Goal: Information Seeking & Learning: Learn about a topic

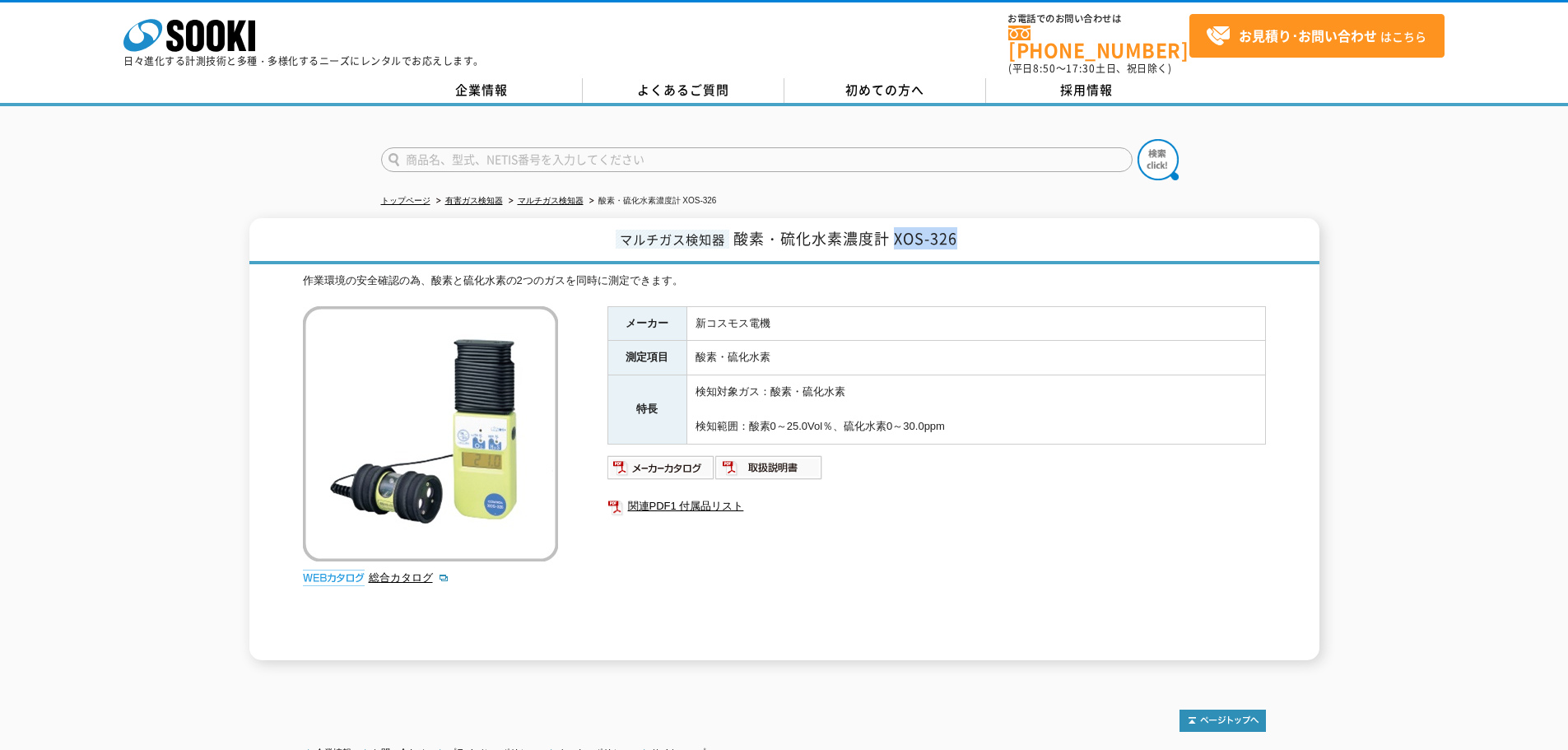
drag, startPoint x: 964, startPoint y: 228, endPoint x: 893, endPoint y: 223, distance: 71.2
click at [893, 223] on h1 "マルチガス検知器 酸素・硫化水素濃度計 XOS-326" at bounding box center [784, 242] width 1070 height 46
click at [906, 228] on span "酸素・硫化水素濃度計 XOS-326" at bounding box center [845, 238] width 224 height 22
drag, startPoint x: 896, startPoint y: 226, endPoint x: 973, endPoint y: 232, distance: 77.2
click at [973, 232] on h1 "マルチガス検知器 酸素・硫化水素濃度計 XOS-326" at bounding box center [784, 242] width 1070 height 46
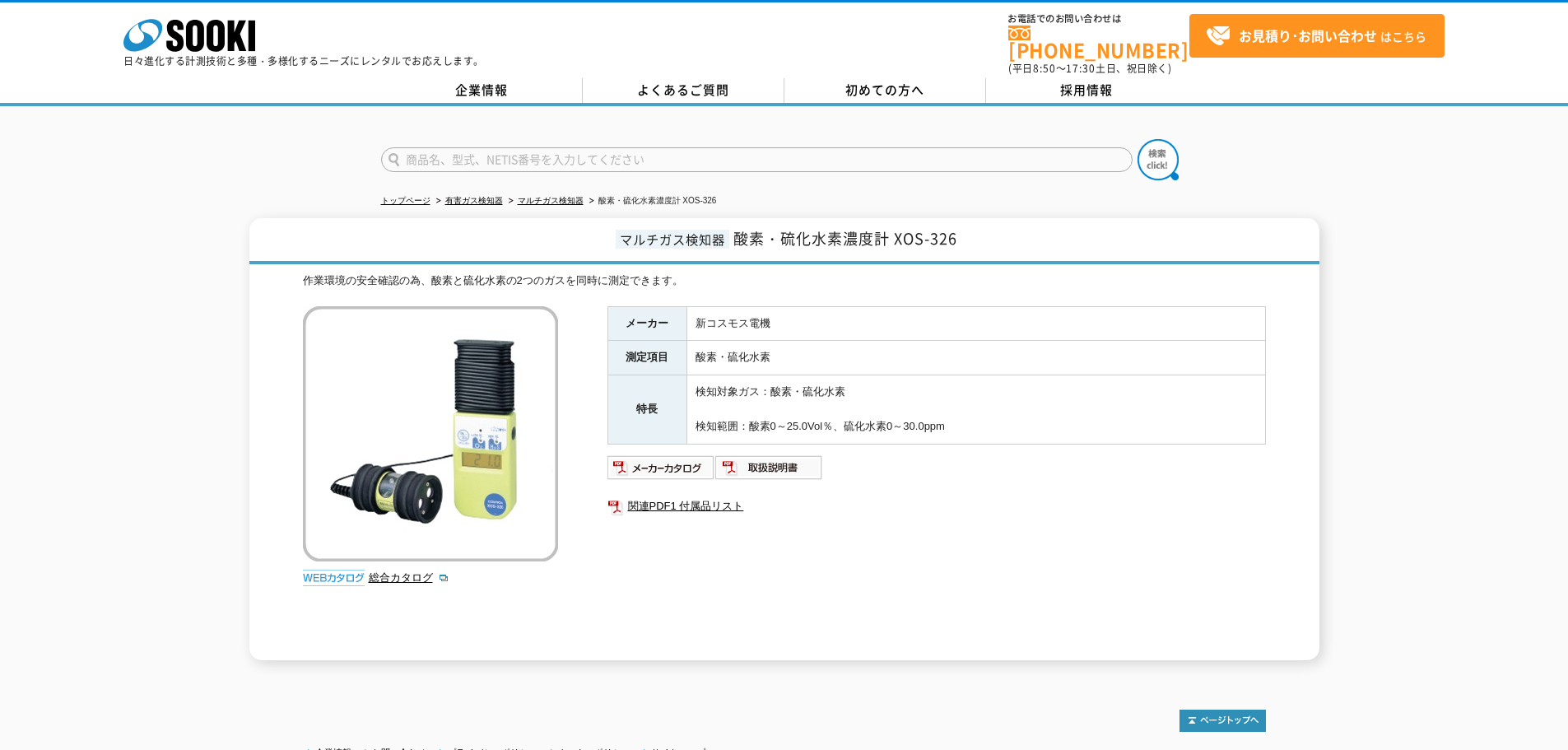
click at [1023, 468] on ul at bounding box center [937, 467] width 658 height 26
drag, startPoint x: 892, startPoint y: 235, endPoint x: 992, endPoint y: 236, distance: 100.0
click at [981, 241] on h1 "マルチガス検知器 酸素・硫化水素濃度計 XOS-326" at bounding box center [784, 242] width 1070 height 46
copy span "XOS-326"
drag, startPoint x: 1019, startPoint y: 234, endPoint x: 1013, endPoint y: 227, distance: 9.2
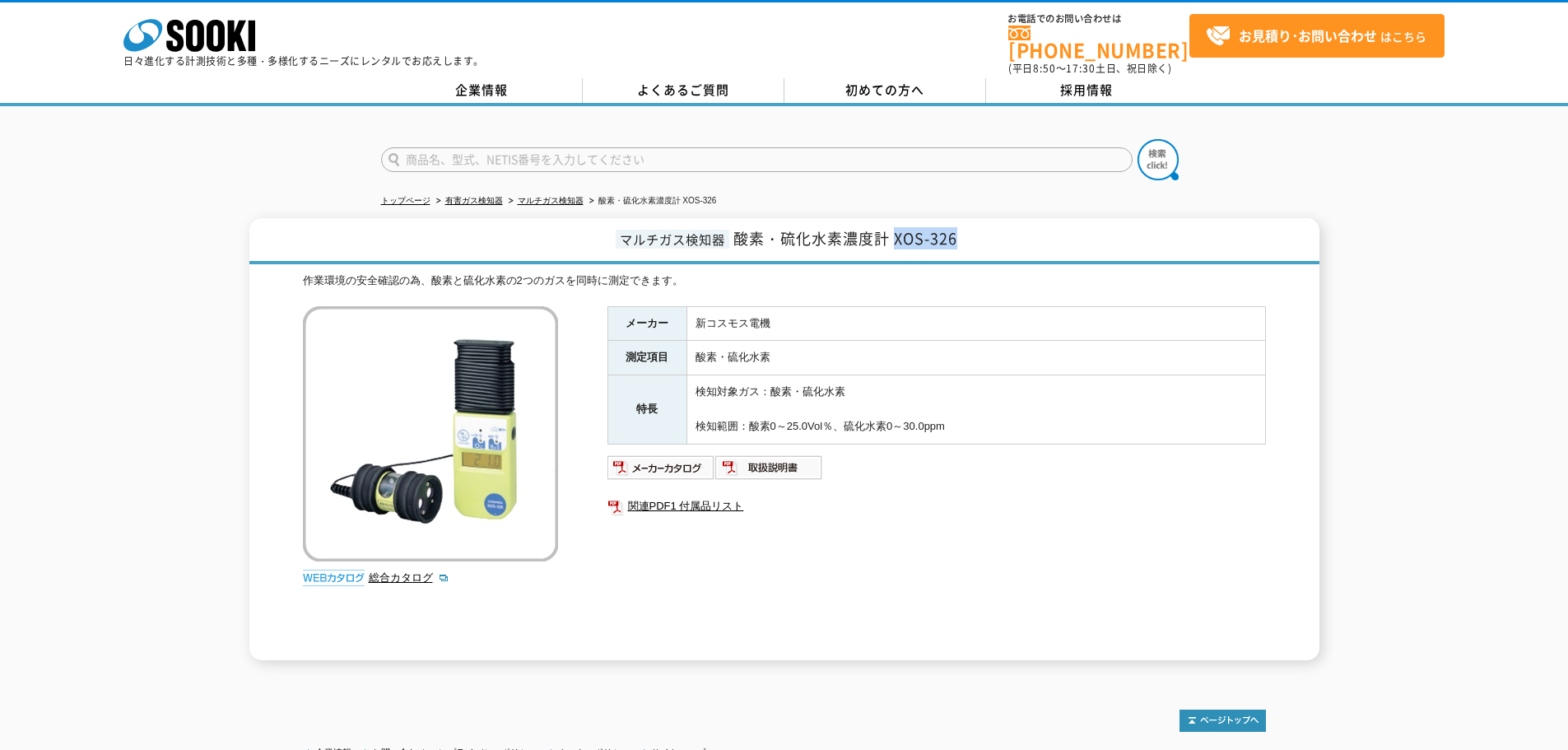
click at [1017, 233] on h1 "マルチガス検知器 酸素・硫化水素濃度計 XOS-326" at bounding box center [784, 242] width 1070 height 46
drag, startPoint x: 1004, startPoint y: 227, endPoint x: 991, endPoint y: 227, distance: 13.0
click at [1004, 227] on h1 "マルチガス検知器 酸素・硫化水素濃度計 XOS-326" at bounding box center [784, 242] width 1070 height 46
